Goal: Task Accomplishment & Management: Use online tool/utility

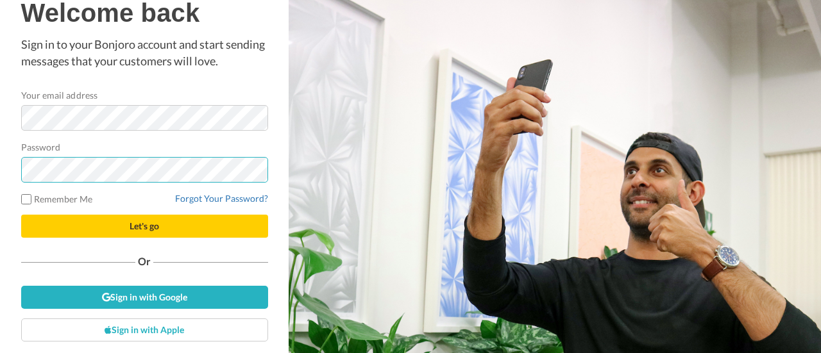
click at [21, 215] on button "Let's go" at bounding box center [144, 226] width 247 height 23
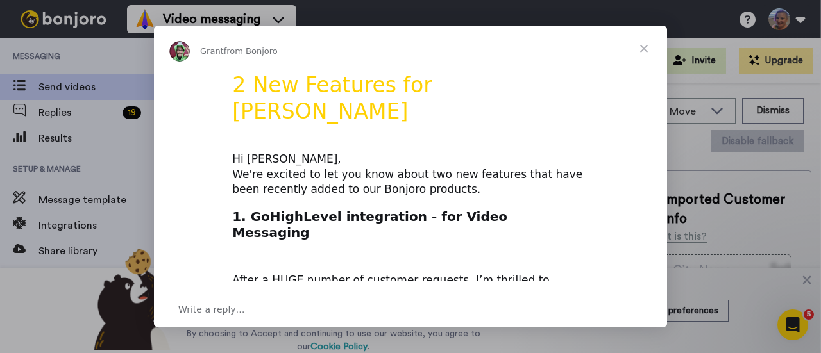
click at [642, 50] on span "Close" at bounding box center [644, 49] width 46 height 46
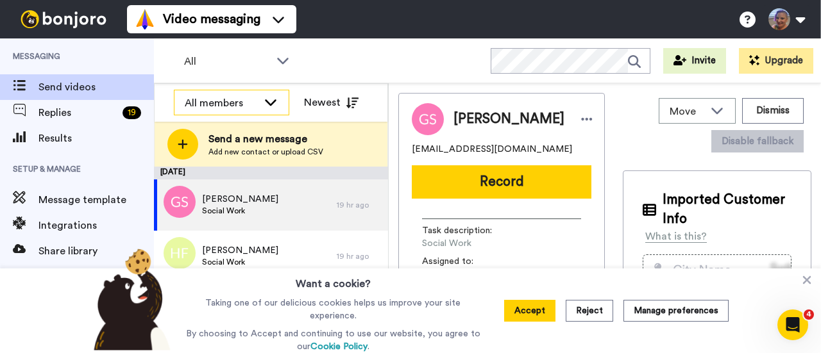
click at [274, 102] on icon at bounding box center [271, 102] width 12 height 6
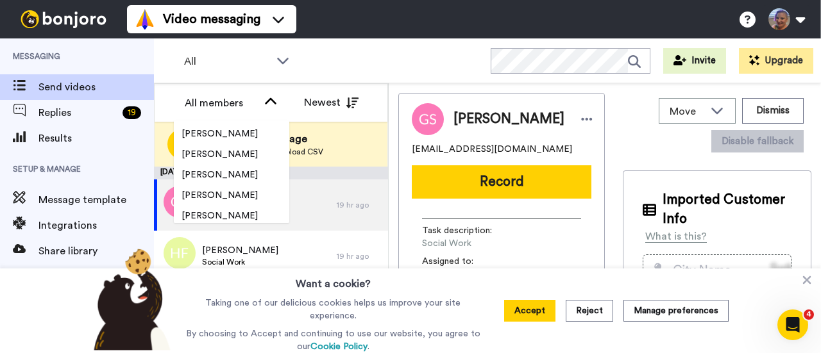
scroll to position [490, 0]
click at [234, 174] on span "[PERSON_NAME]" at bounding box center [220, 174] width 92 height 13
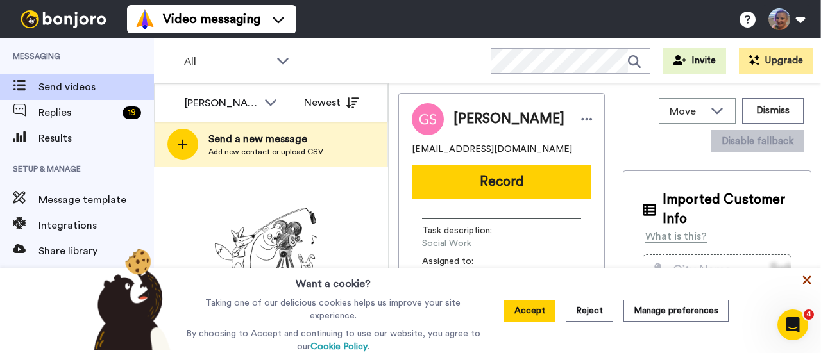
click at [801, 281] on icon at bounding box center [806, 280] width 13 height 13
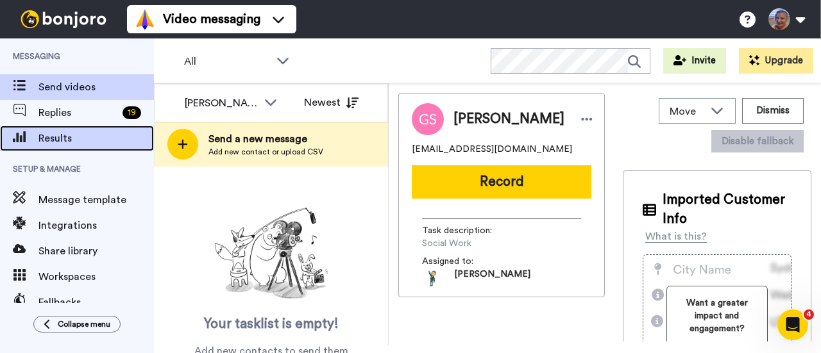
click at [82, 140] on span "Results" at bounding box center [95, 138] width 115 height 15
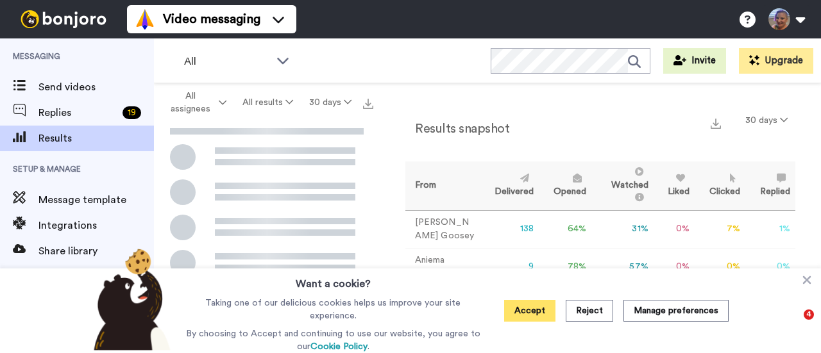
click at [542, 310] on button "Accept" at bounding box center [529, 311] width 51 height 22
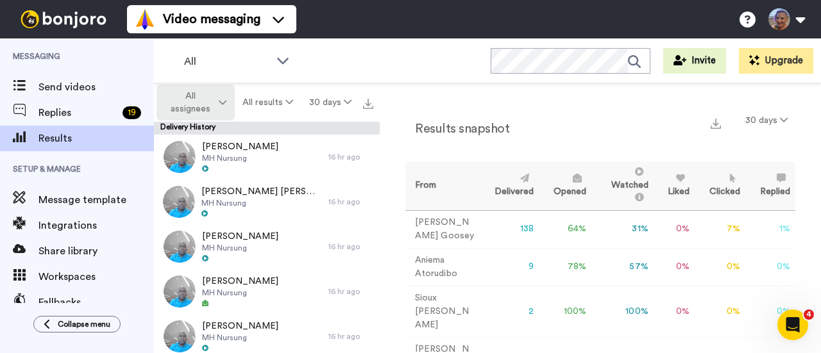
click at [220, 108] on button "All assignees" at bounding box center [195, 103] width 78 height 36
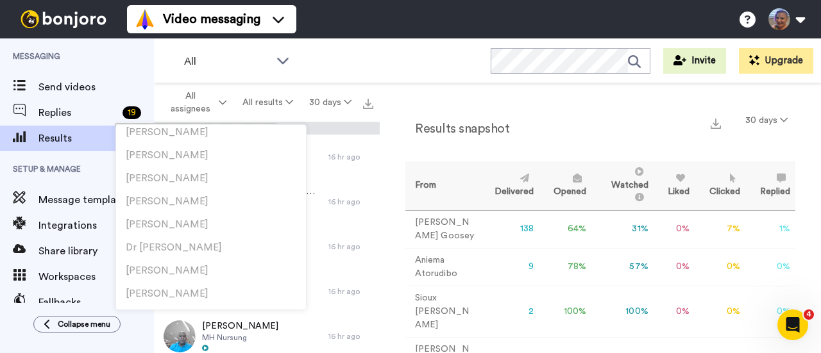
scroll to position [552, 0]
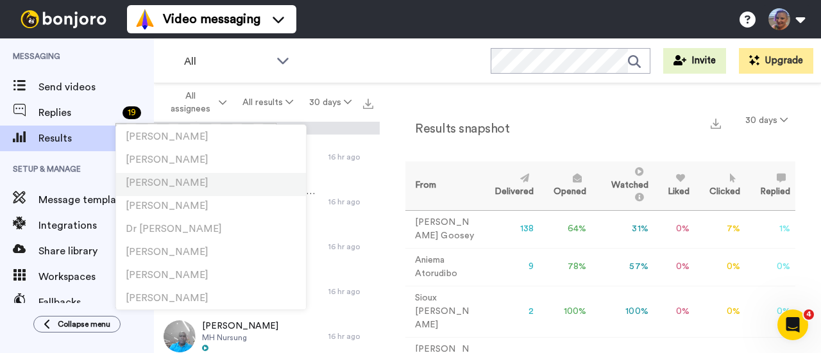
click at [203, 183] on li "[PERSON_NAME]" at bounding box center [211, 184] width 190 height 23
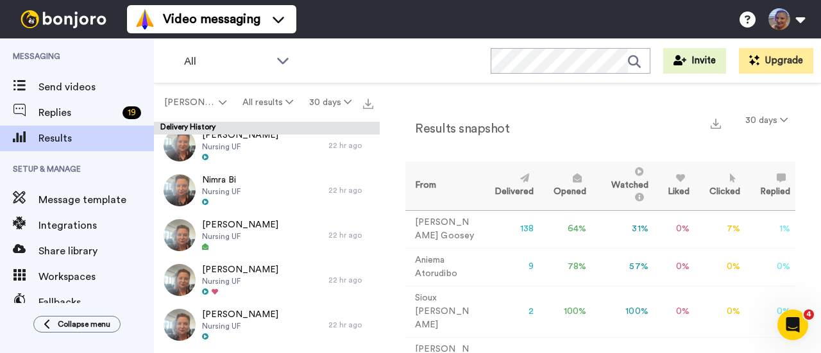
scroll to position [254, 0]
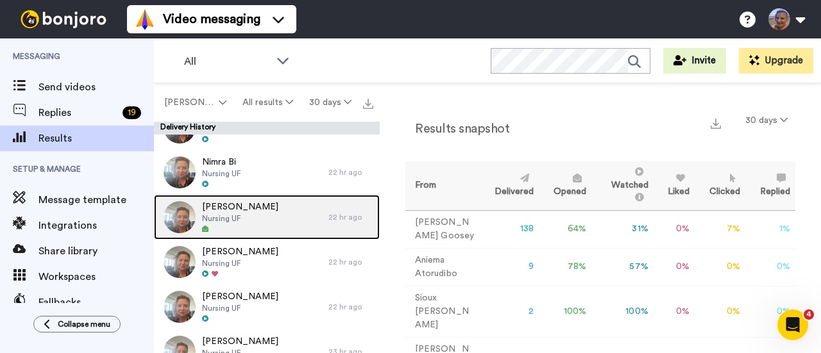
click at [253, 210] on span "Cornelia Browne Jama" at bounding box center [240, 207] width 76 height 13
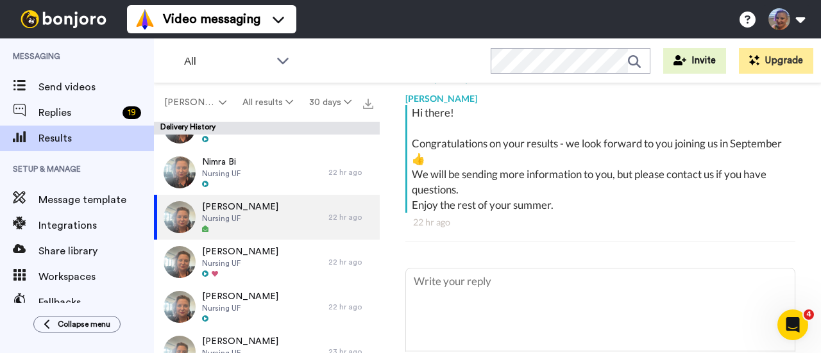
scroll to position [257, 0]
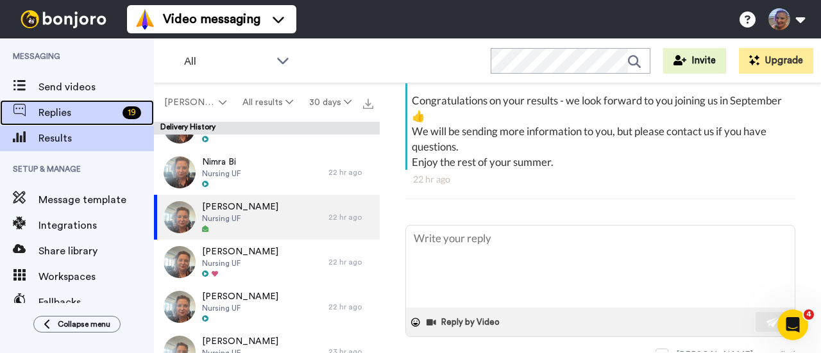
click at [35, 106] on span at bounding box center [19, 112] width 38 height 13
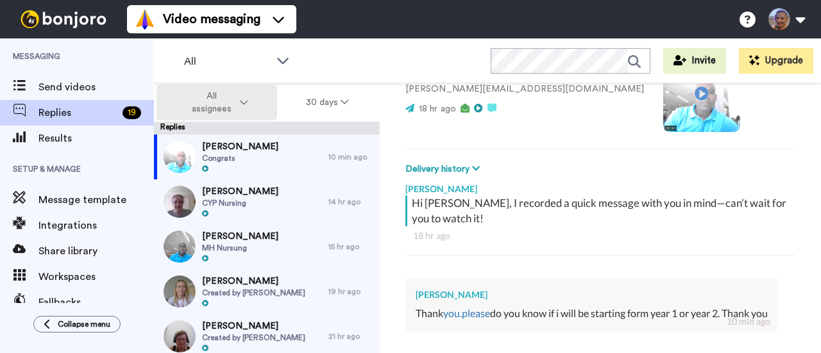
click at [246, 105] on icon at bounding box center [244, 102] width 8 height 9
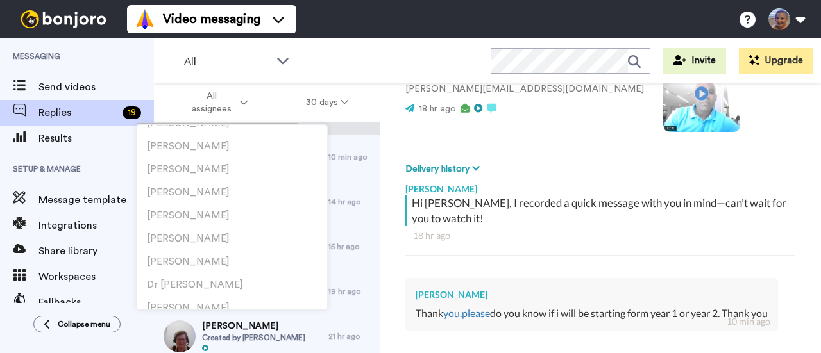
scroll to position [533, 0]
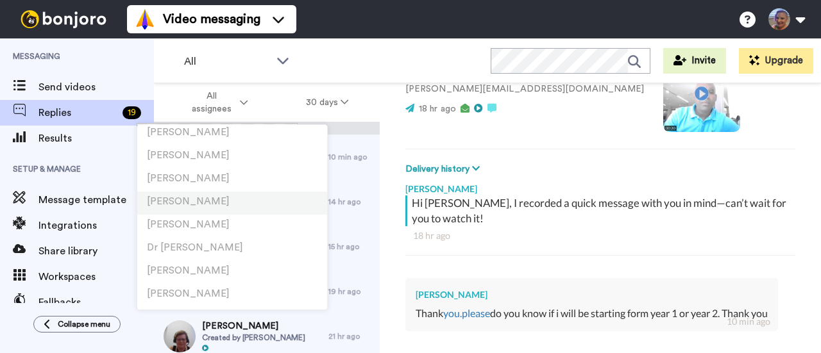
click at [208, 197] on li "[PERSON_NAME]" at bounding box center [232, 203] width 190 height 23
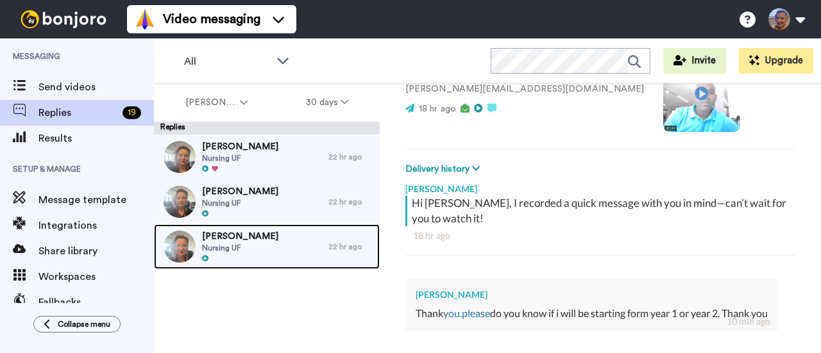
click at [282, 248] on div "[PERSON_NAME] Nursing UF" at bounding box center [241, 246] width 174 height 45
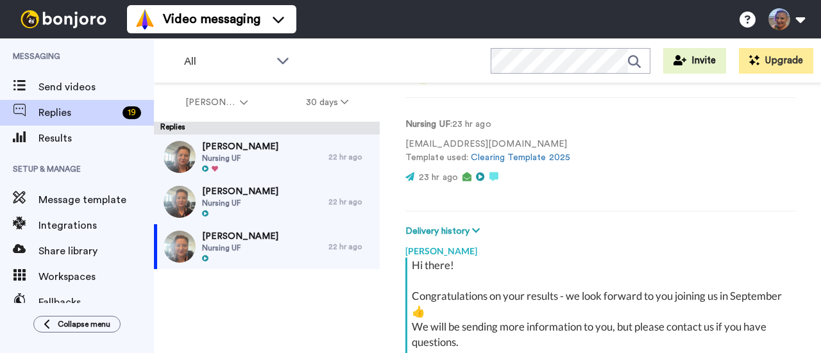
scroll to position [201, 0]
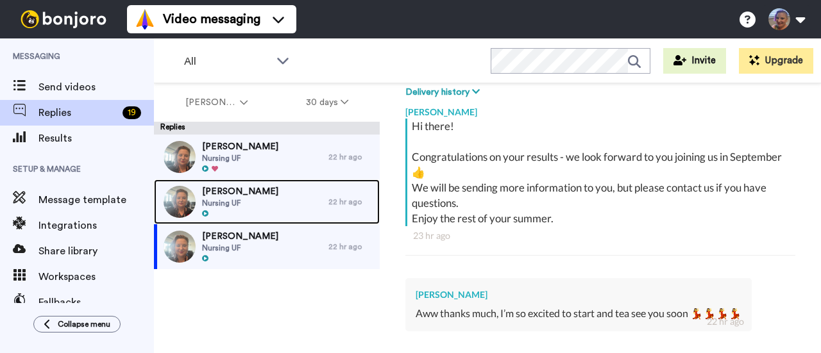
click at [272, 201] on div "[PERSON_NAME] Nursing UF" at bounding box center [241, 202] width 174 height 45
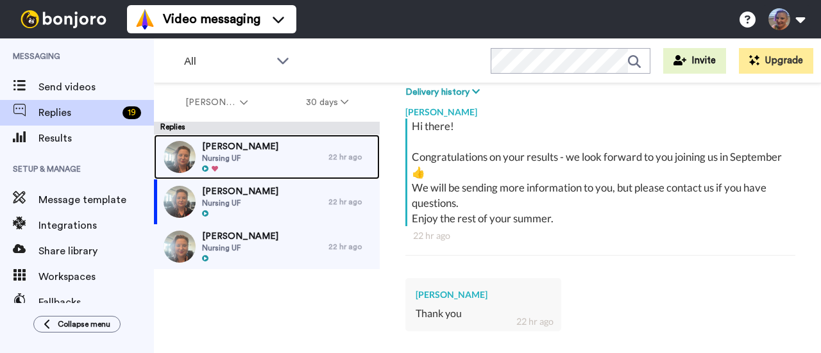
click at [260, 153] on span "Nursing UF" at bounding box center [240, 158] width 76 height 10
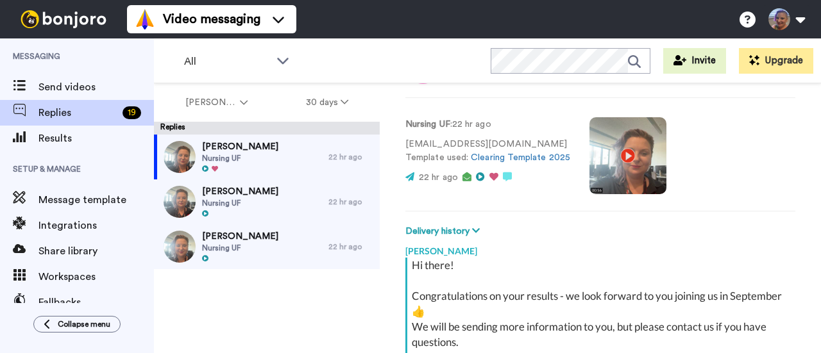
scroll to position [236, 0]
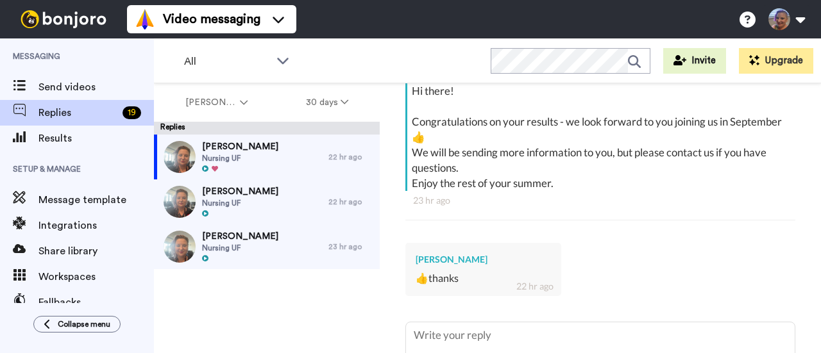
type textarea "x"
